Goal: Task Accomplishment & Management: Manage account settings

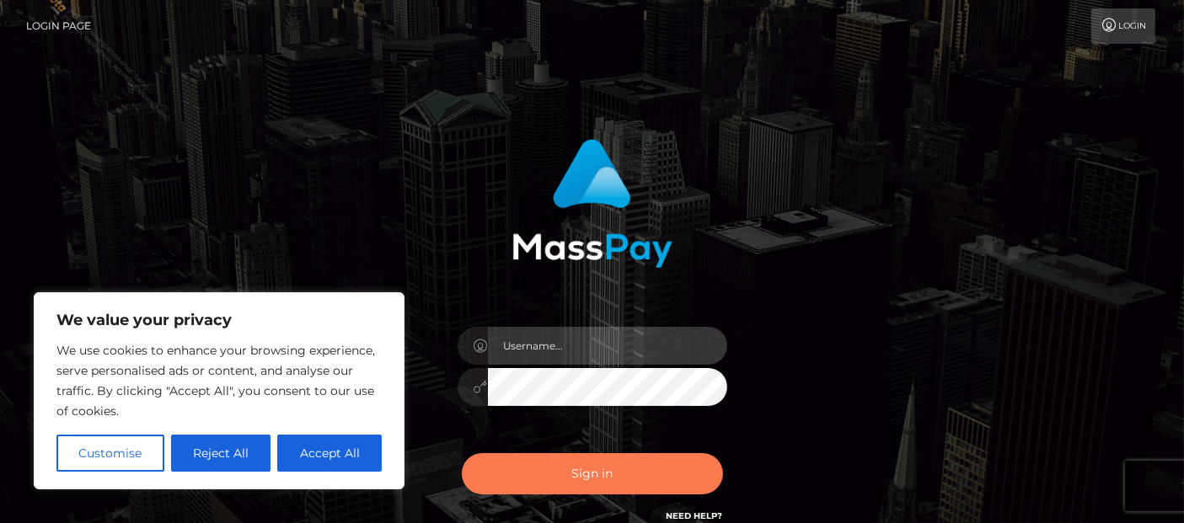
type input "[PERSON_NAME].Ace"
click at [607, 475] on button "Sign in" at bounding box center [592, 473] width 261 height 41
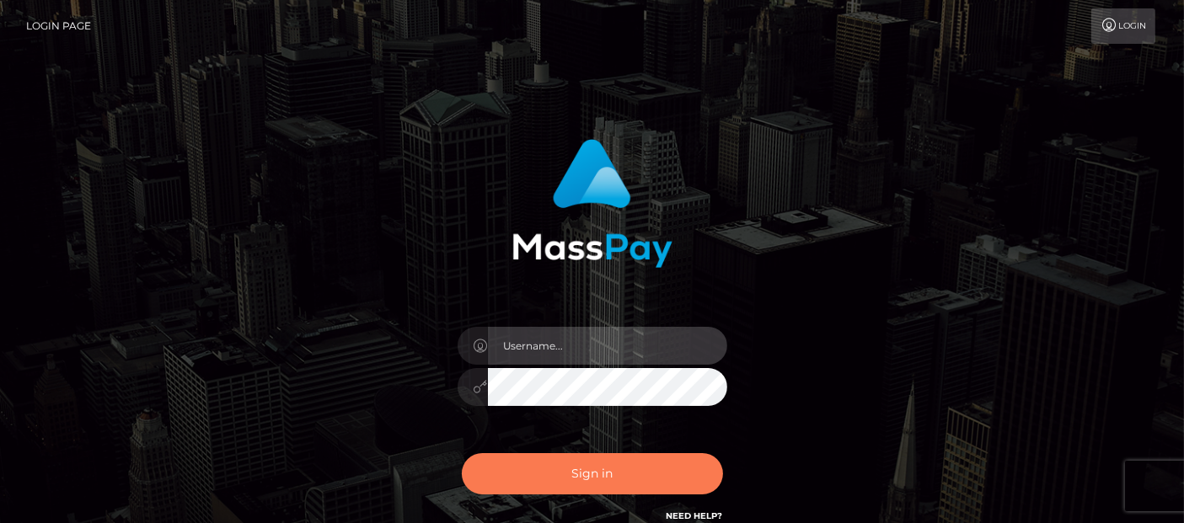
type input "Cyrus.Ace"
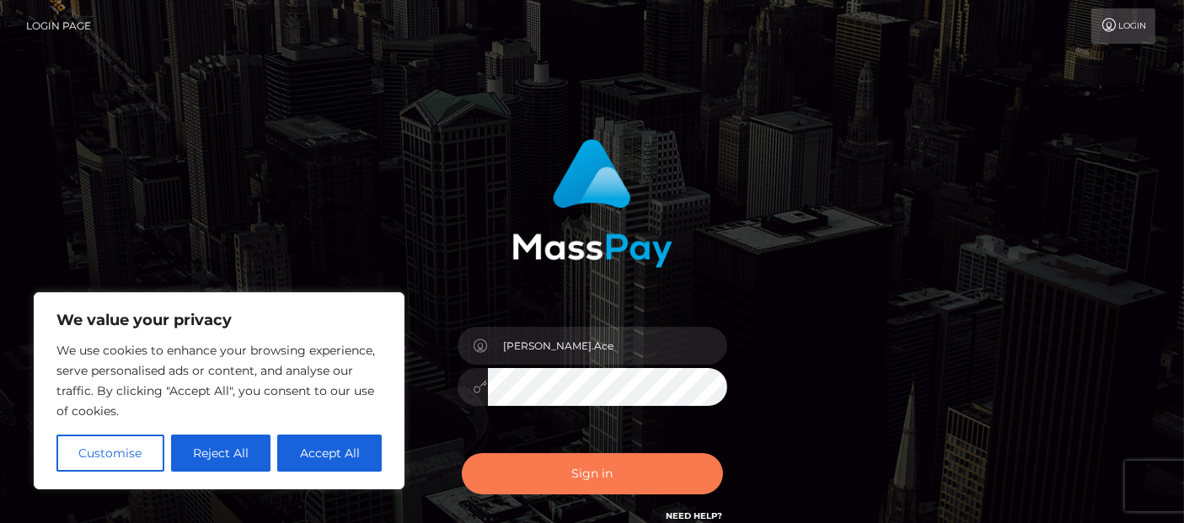
click at [571, 486] on button "Sign in" at bounding box center [592, 473] width 261 height 41
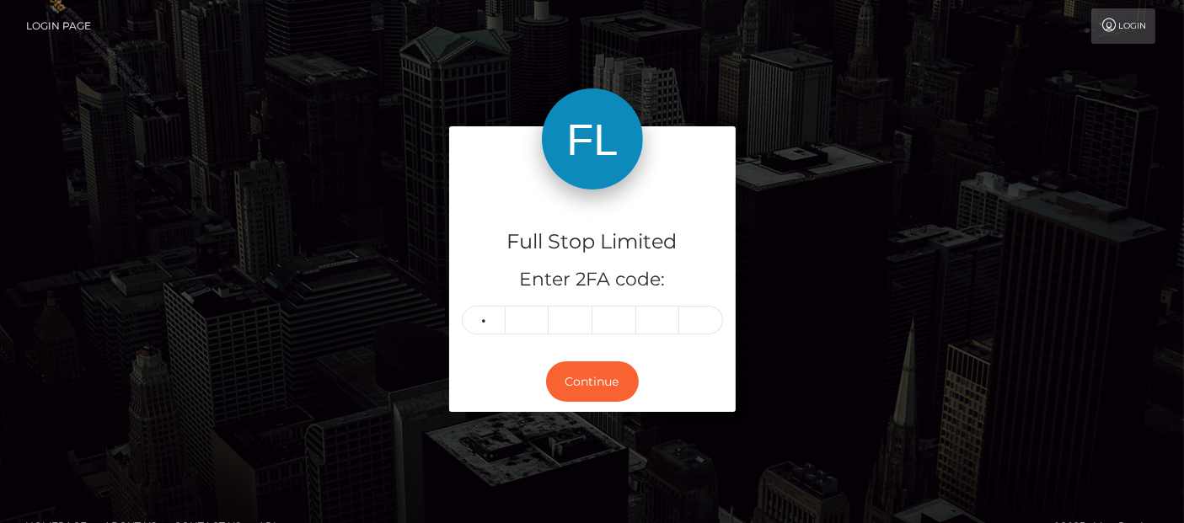
type input "3"
type input "2"
type input "6"
type input "8"
type input "5"
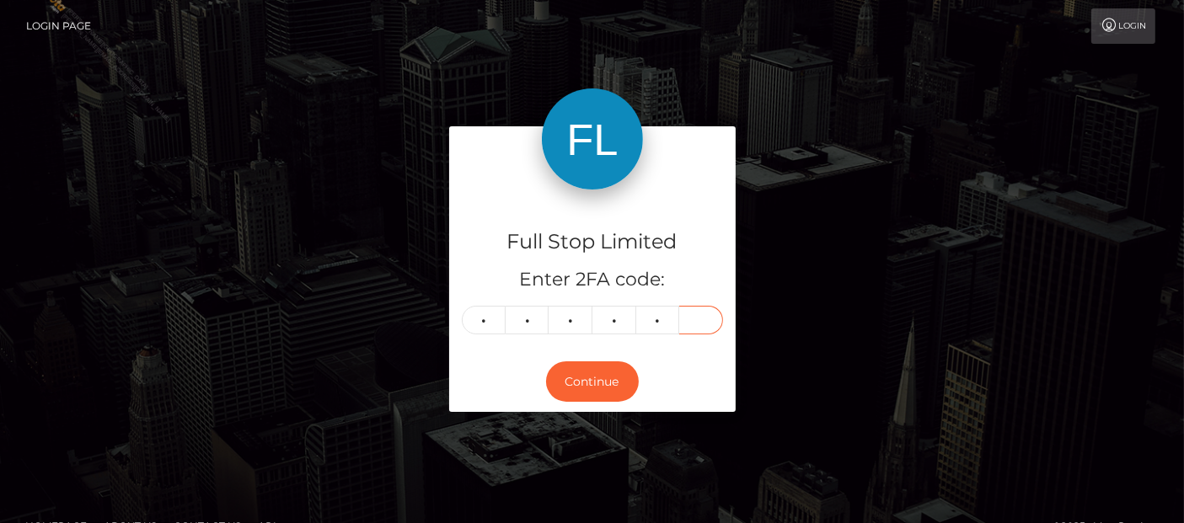
type input "9"
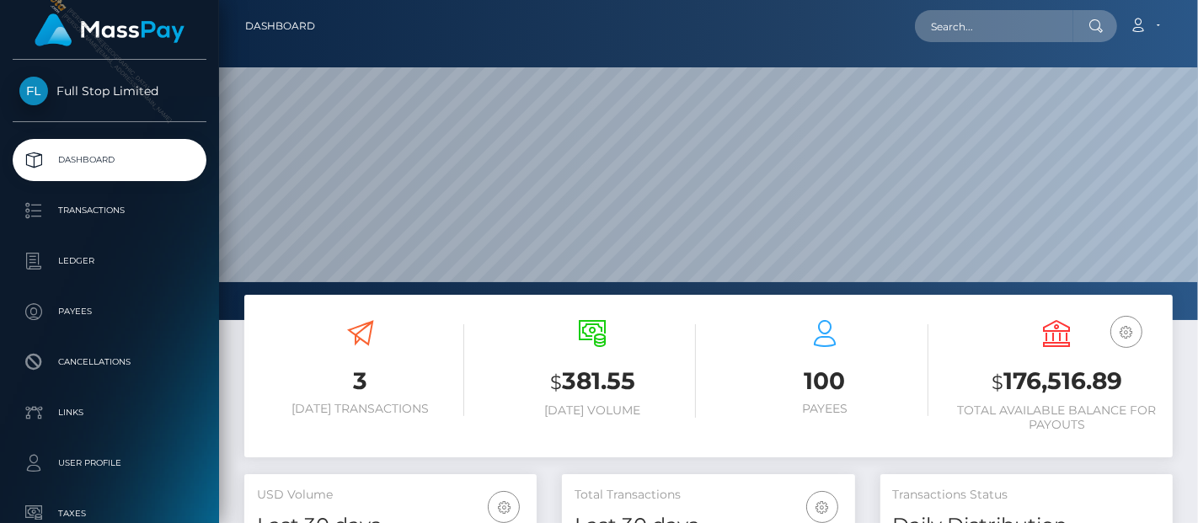
scroll to position [298, 292]
click at [1046, 384] on h3 "$ 176,516.89" at bounding box center [1057, 382] width 207 height 35
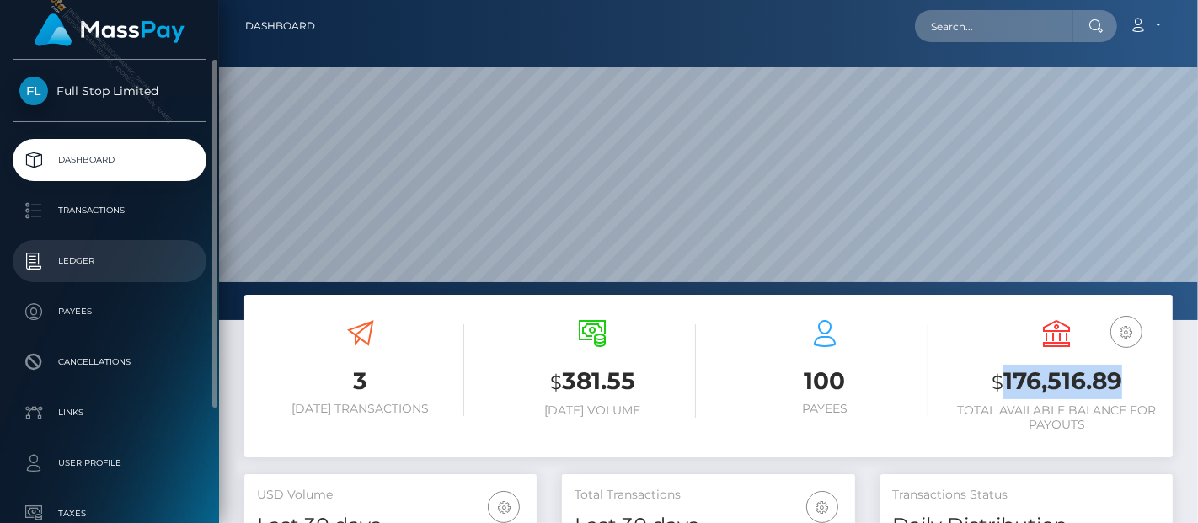
copy h3 "176,516.89"
